Goal: Task Accomplishment & Management: Manage account settings

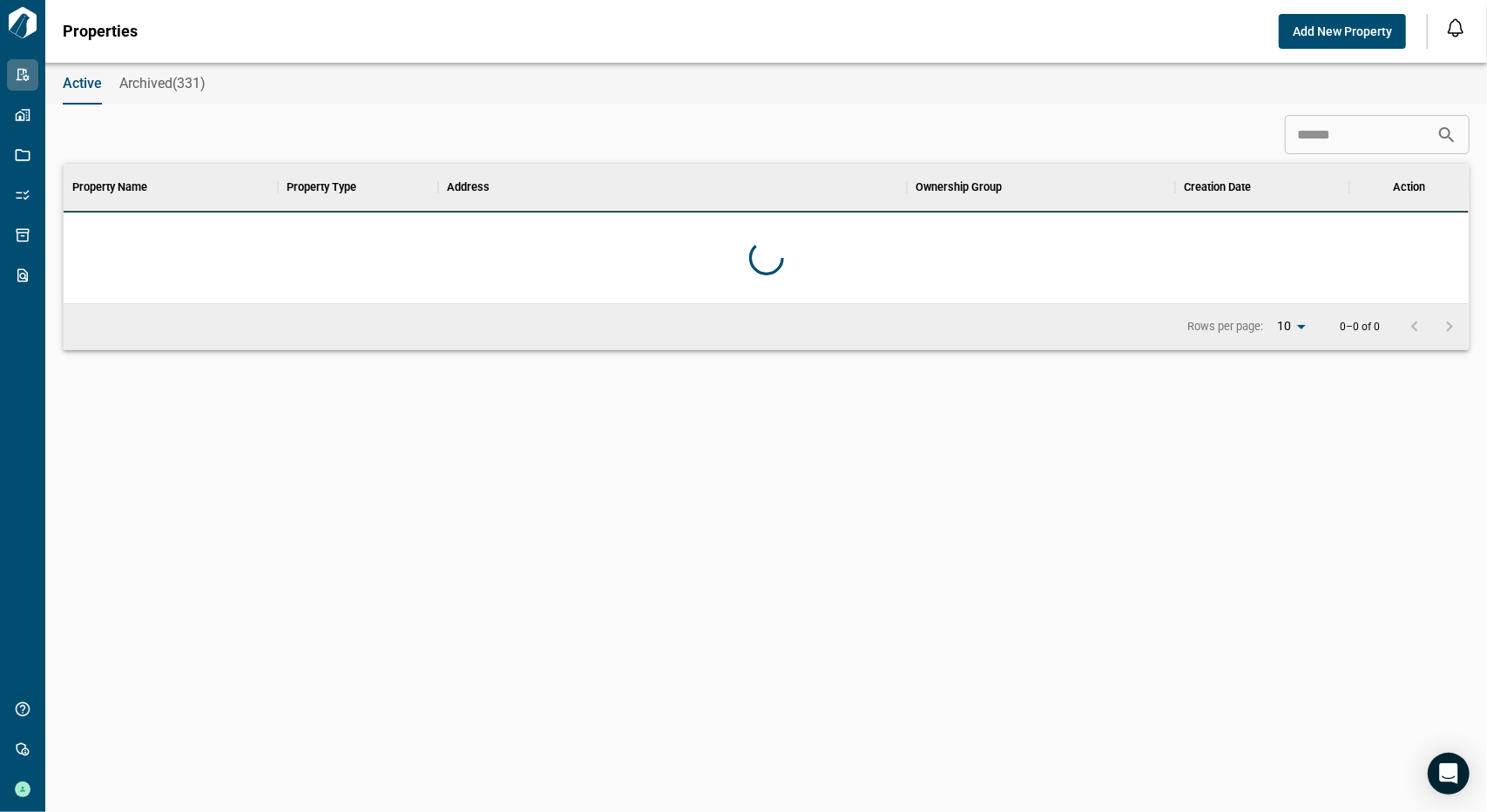
scroll to position [488, 1399]
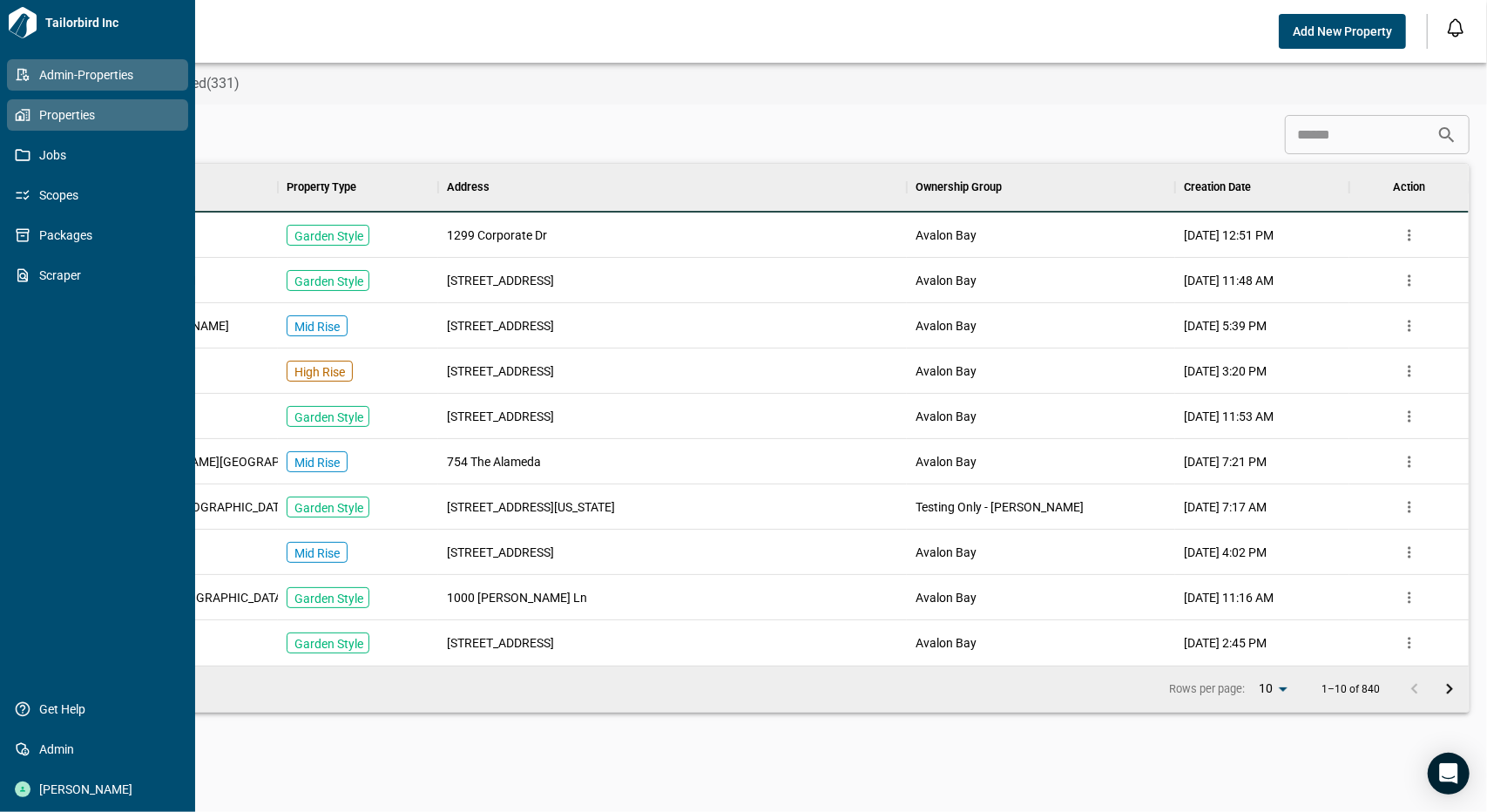
click at [63, 116] on span "Properties" at bounding box center [101, 115] width 141 height 18
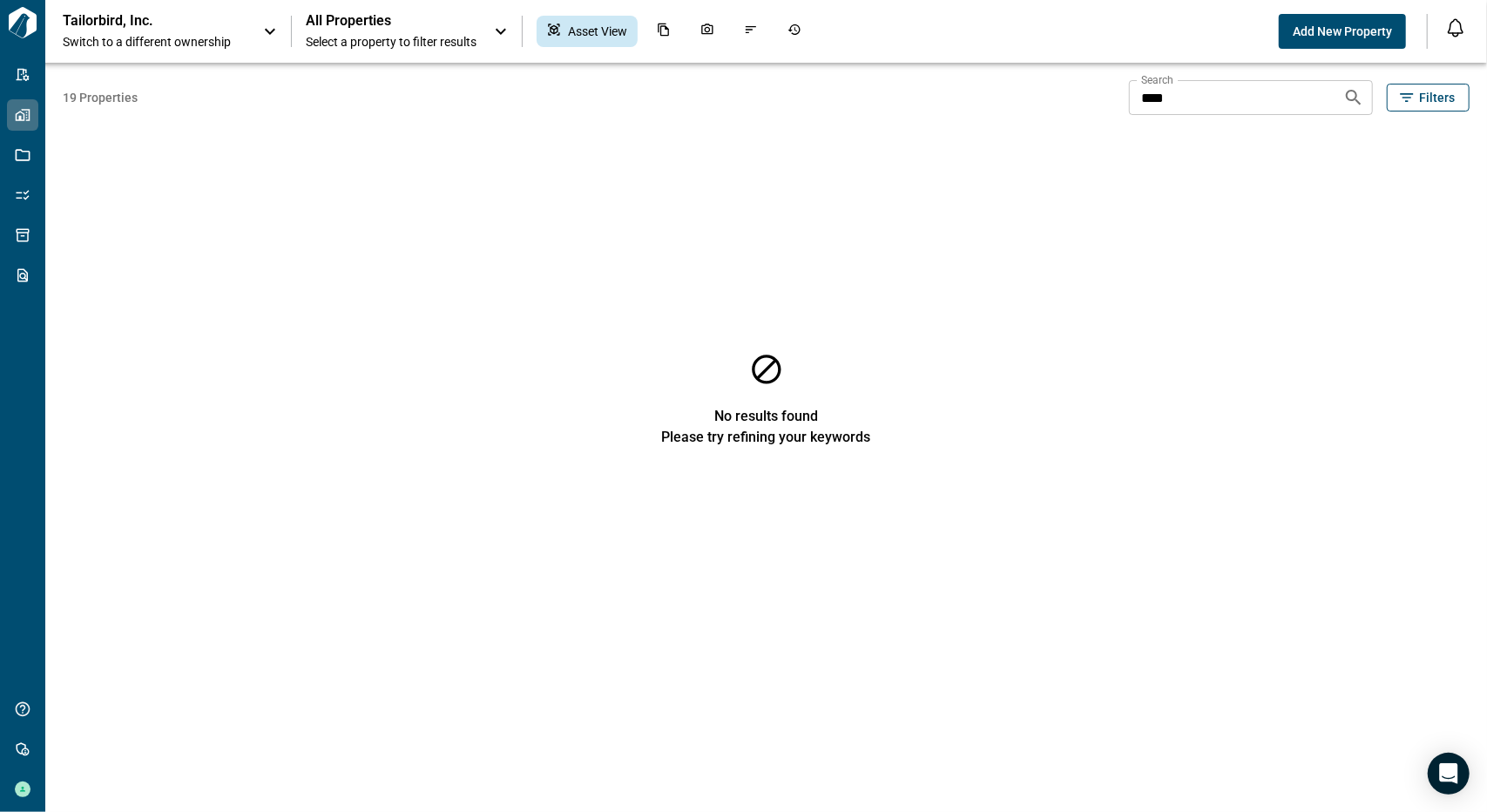
click at [139, 44] on span "Switch to a different ownership" at bounding box center [154, 42] width 183 height 18
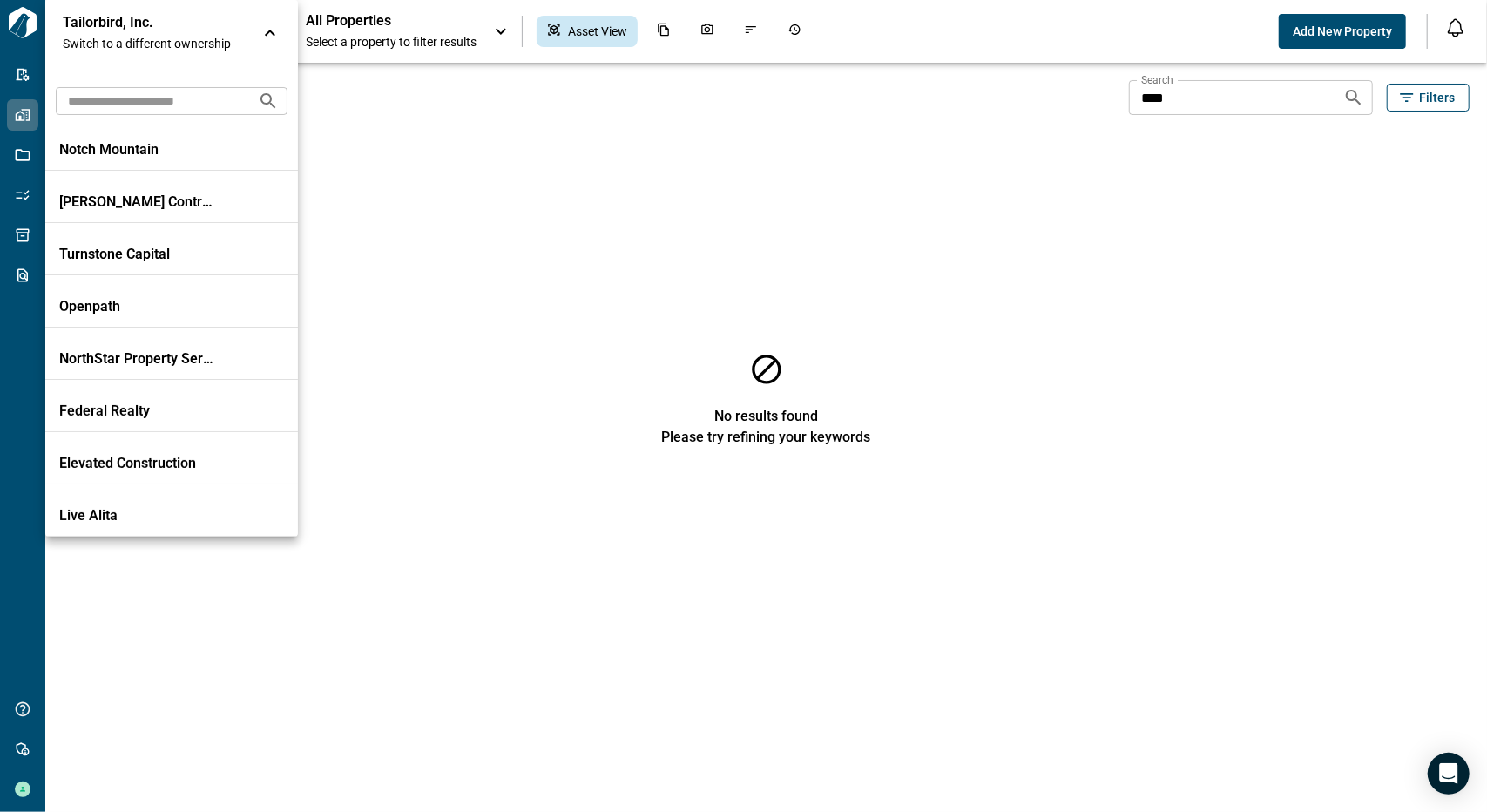
click at [140, 98] on input "text" at bounding box center [150, 100] width 188 height 32
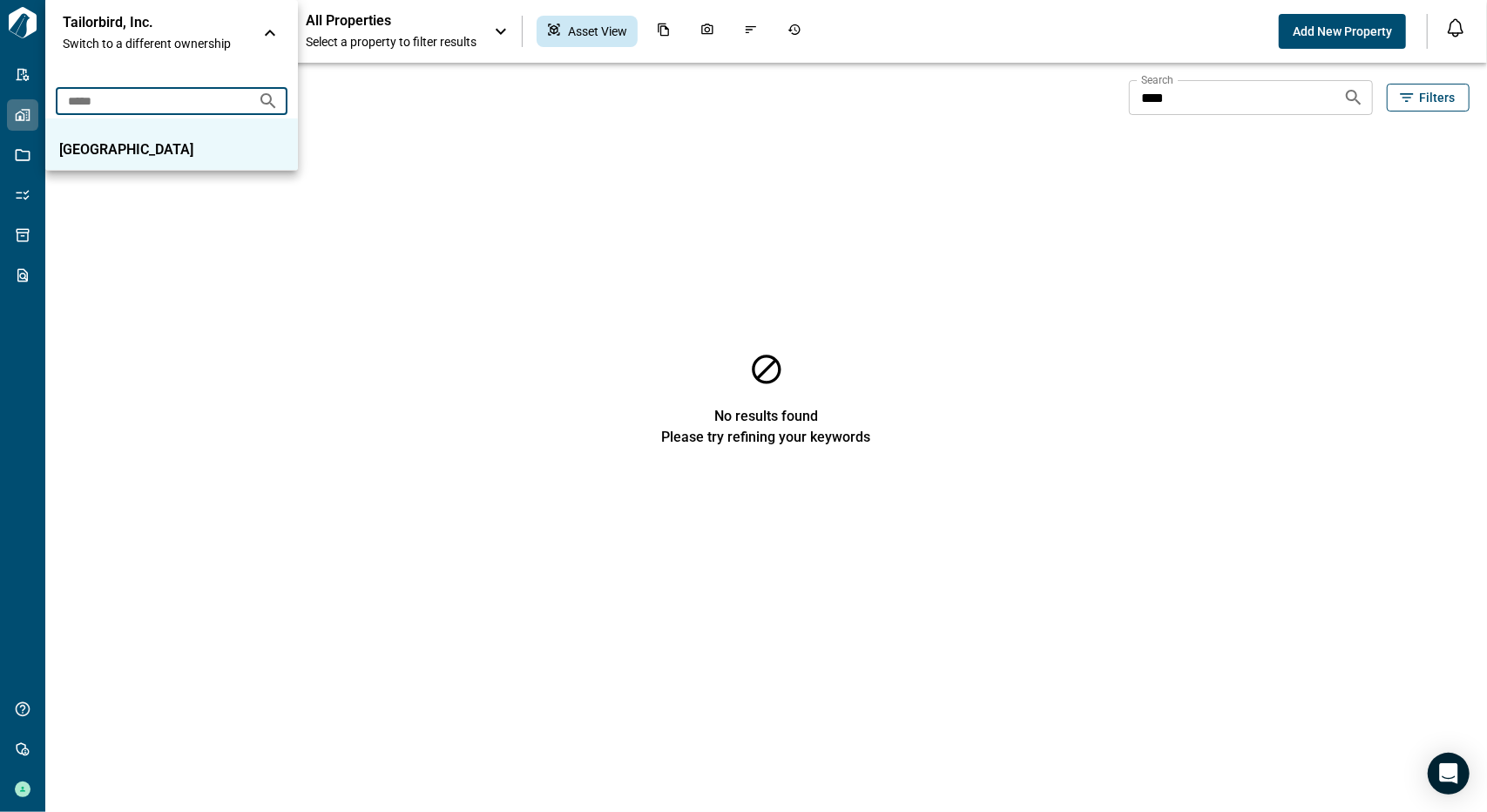
type input "*****"
click at [150, 149] on p "[GEOGRAPHIC_DATA]" at bounding box center [137, 150] width 157 height 18
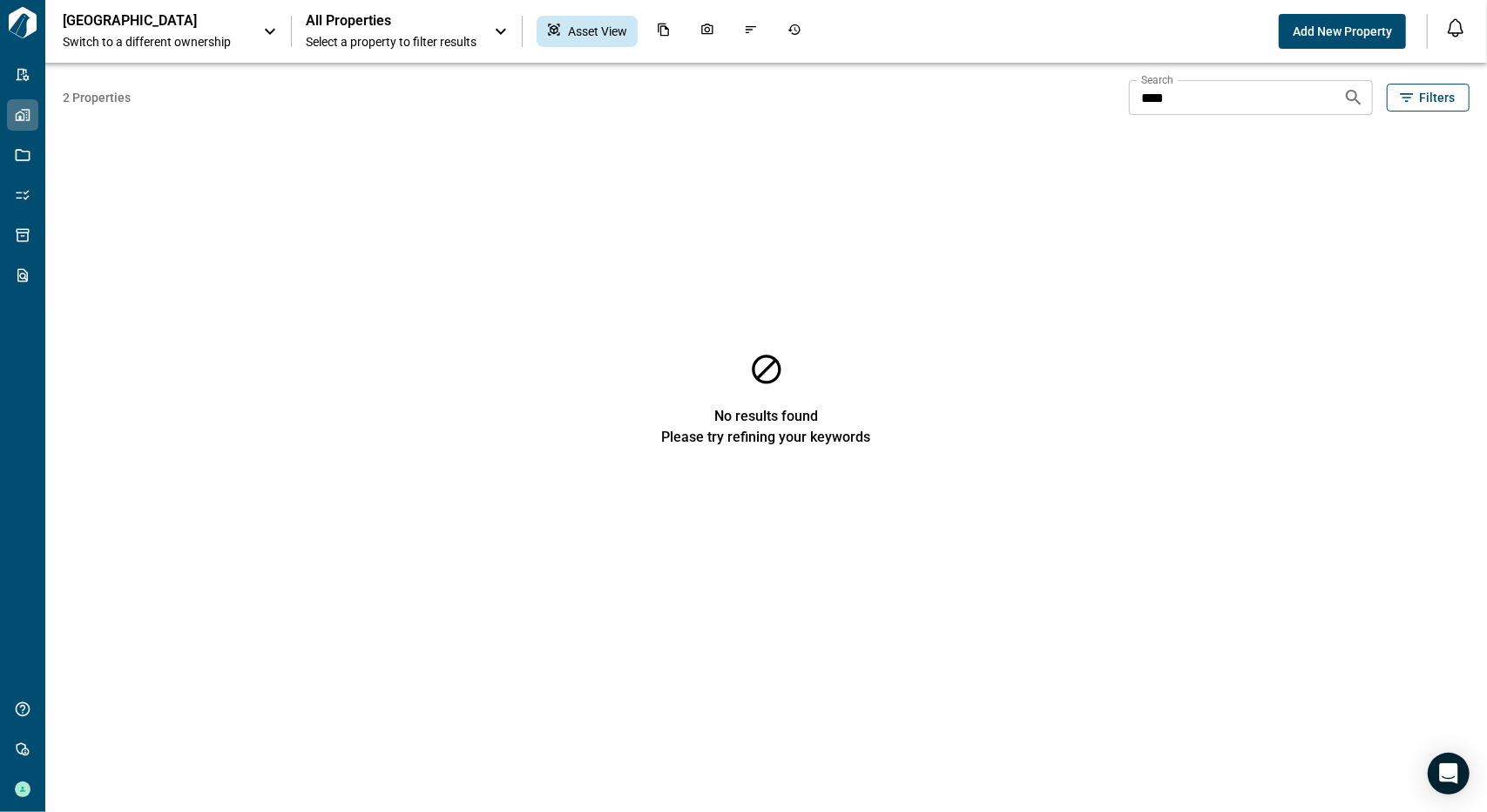
click at [339, 24] on span "All Properties" at bounding box center [391, 21] width 170 height 18
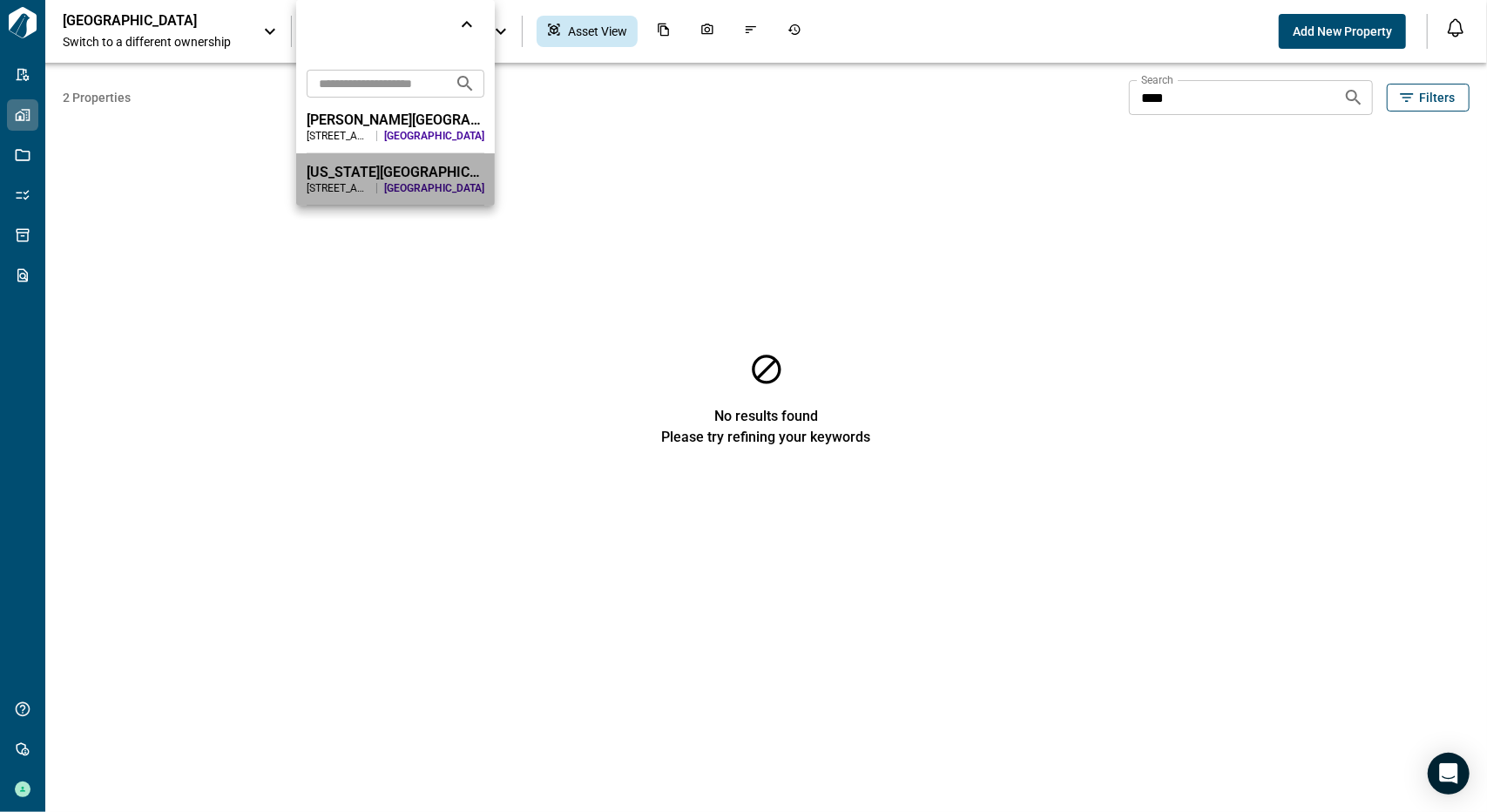
click at [364, 182] on div "[STREET_ADDRESS][US_STATE]" at bounding box center [338, 188] width 63 height 14
